Goal: Task Accomplishment & Management: Use online tool/utility

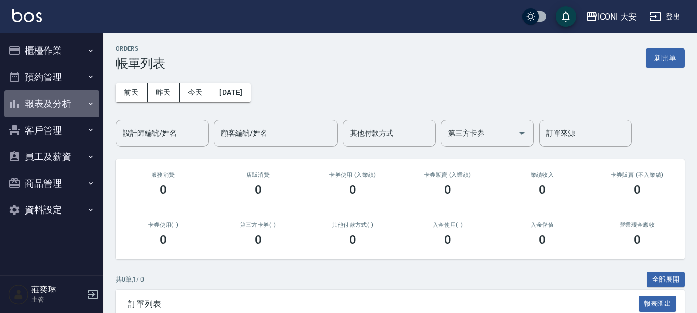
click at [39, 108] on button "報表及分析" at bounding box center [51, 103] width 95 height 27
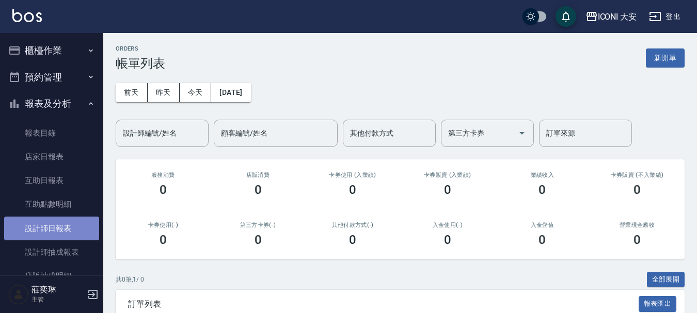
click at [62, 233] on link "設計師日報表" at bounding box center [51, 229] width 95 height 24
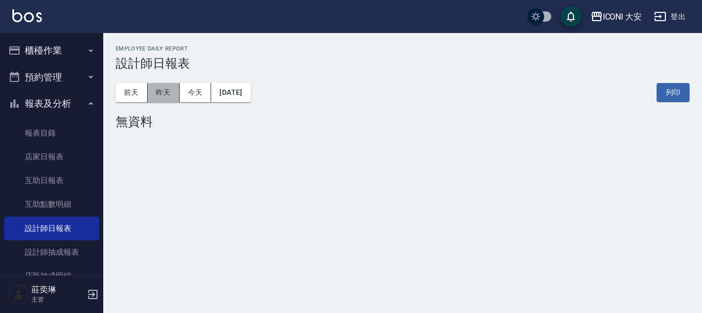
click at [172, 97] on button "昨天" at bounding box center [164, 92] width 32 height 19
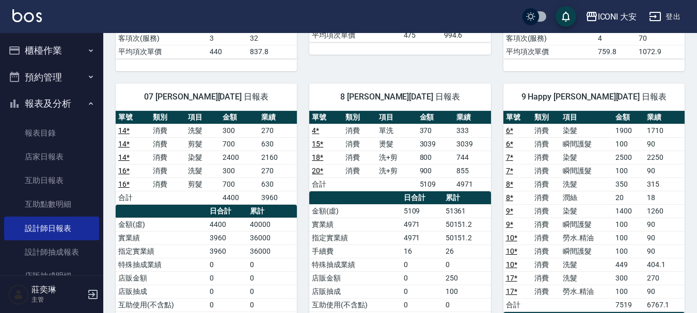
scroll to position [207, 0]
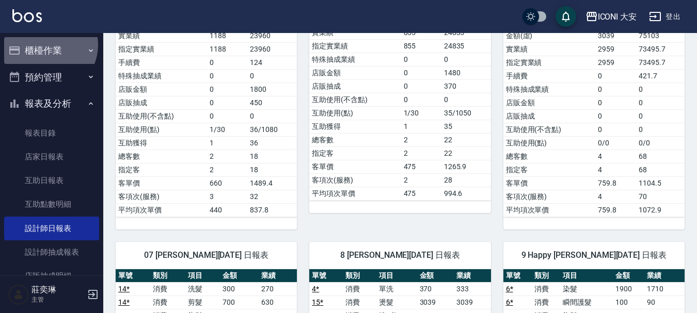
click at [46, 45] on button "櫃檯作業" at bounding box center [51, 50] width 95 height 27
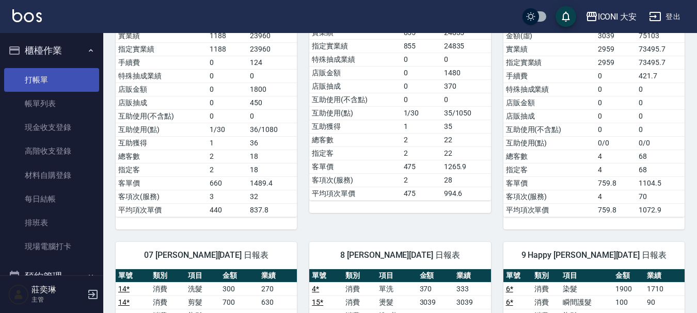
click at [29, 79] on link "打帳單" at bounding box center [51, 80] width 95 height 24
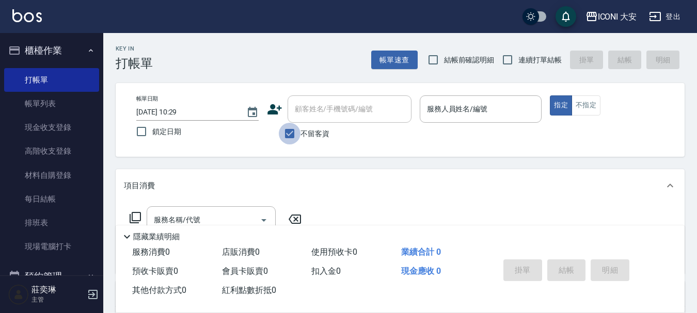
click at [294, 134] on input "不留客資" at bounding box center [290, 134] width 22 height 22
checkbox input "false"
click at [296, 108] on div "顧客姓名/手機號碼/編號 顧客姓名/手機號碼/編號" at bounding box center [350, 109] width 124 height 27
click at [296, 108] on label "顧客姓名/手機號碼/編號" at bounding box center [334, 109] width 78 height 10
click at [296, 108] on input "顧客姓名/手機號碼/編號" at bounding box center [341, 109] width 99 height 18
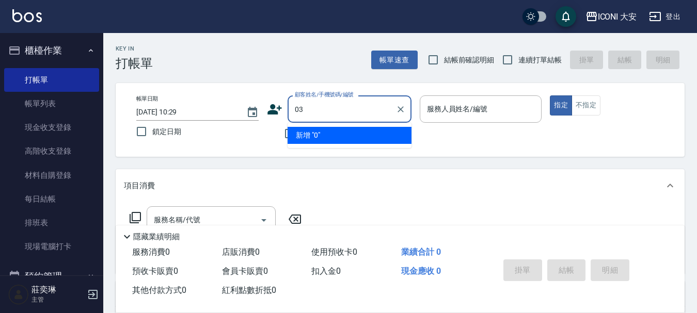
type input "0"
click at [331, 131] on li "[PERSON_NAME]/0936133954/0130" at bounding box center [350, 135] width 124 height 17
type input "[PERSON_NAME]/0936133954/0130"
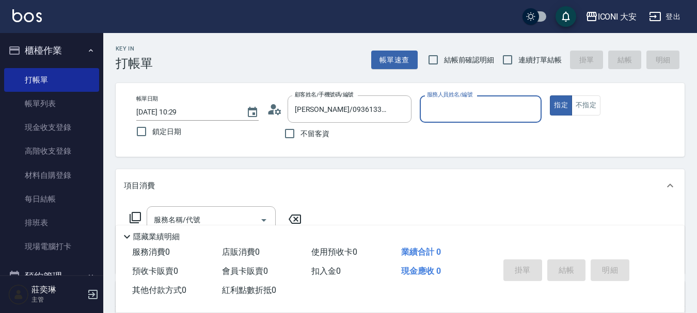
type input "Happy-9"
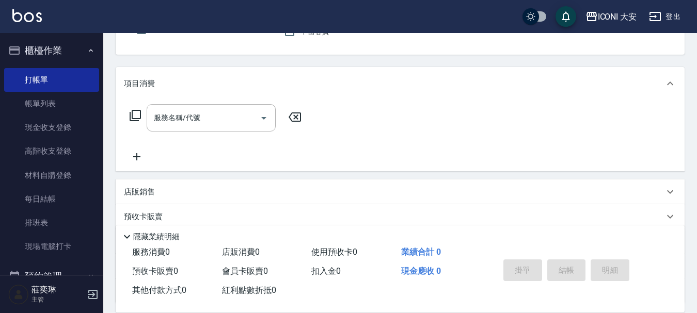
scroll to position [103, 0]
click at [217, 112] on input "服務名稱/代號" at bounding box center [203, 117] width 104 height 18
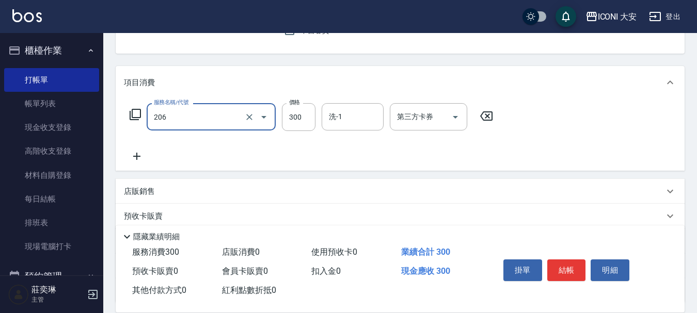
type input "洗髮(206)"
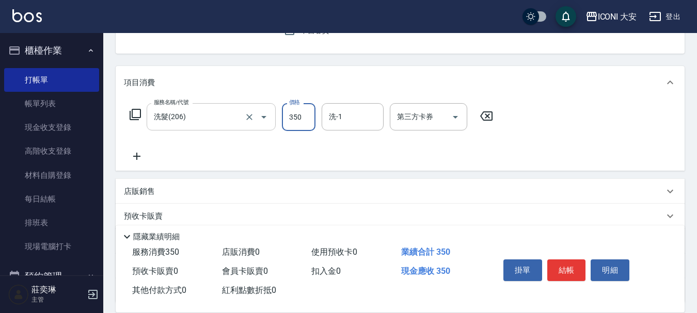
type input "350"
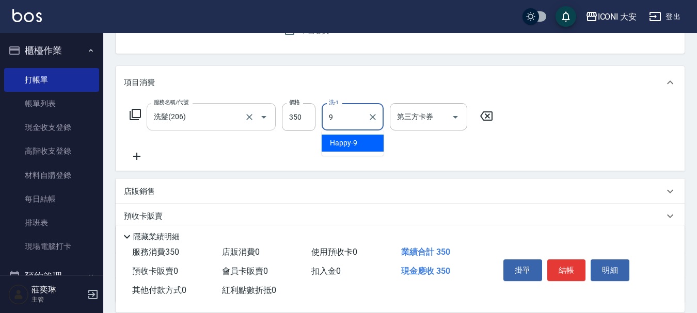
type input "Happy-9"
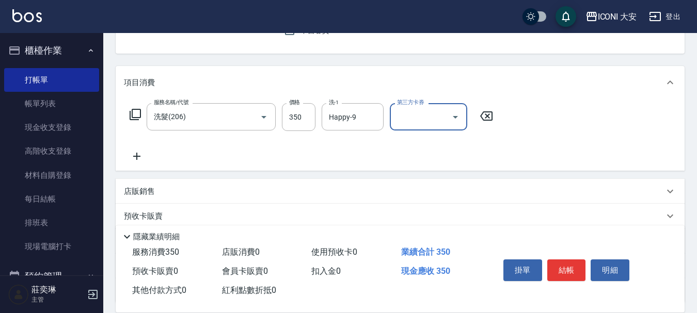
scroll to position [192, 0]
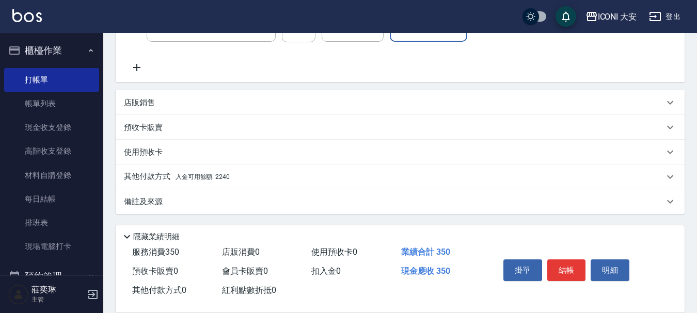
click at [229, 178] on div "其他付款方式 入金可用餘額: 2240" at bounding box center [394, 176] width 540 height 11
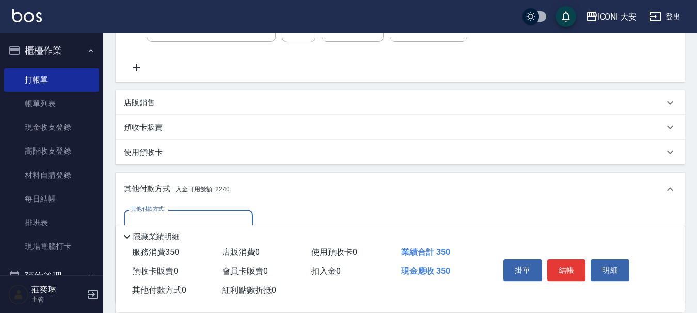
scroll to position [314, 0]
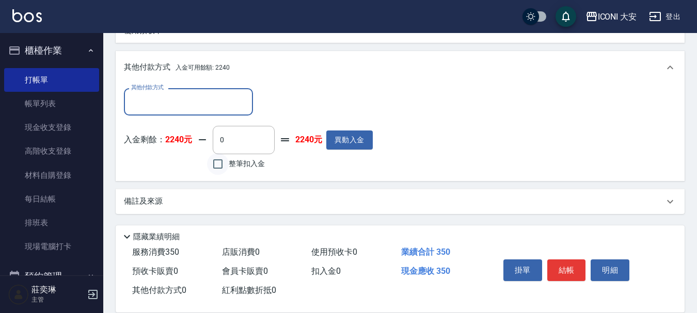
click at [213, 164] on input "整筆扣入金" at bounding box center [218, 164] width 22 height 22
checkbox input "true"
type input "350"
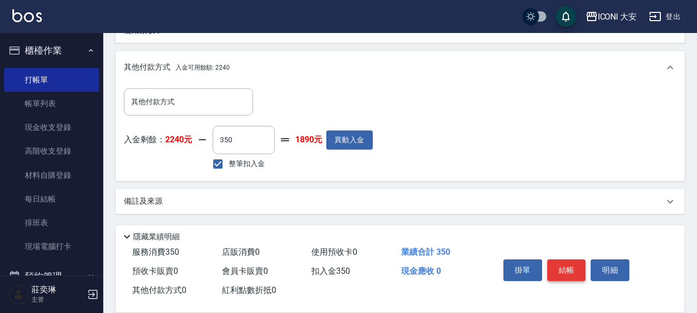
click at [575, 265] on button "結帳" at bounding box center [566, 271] width 39 height 22
